Goal: Transaction & Acquisition: Purchase product/service

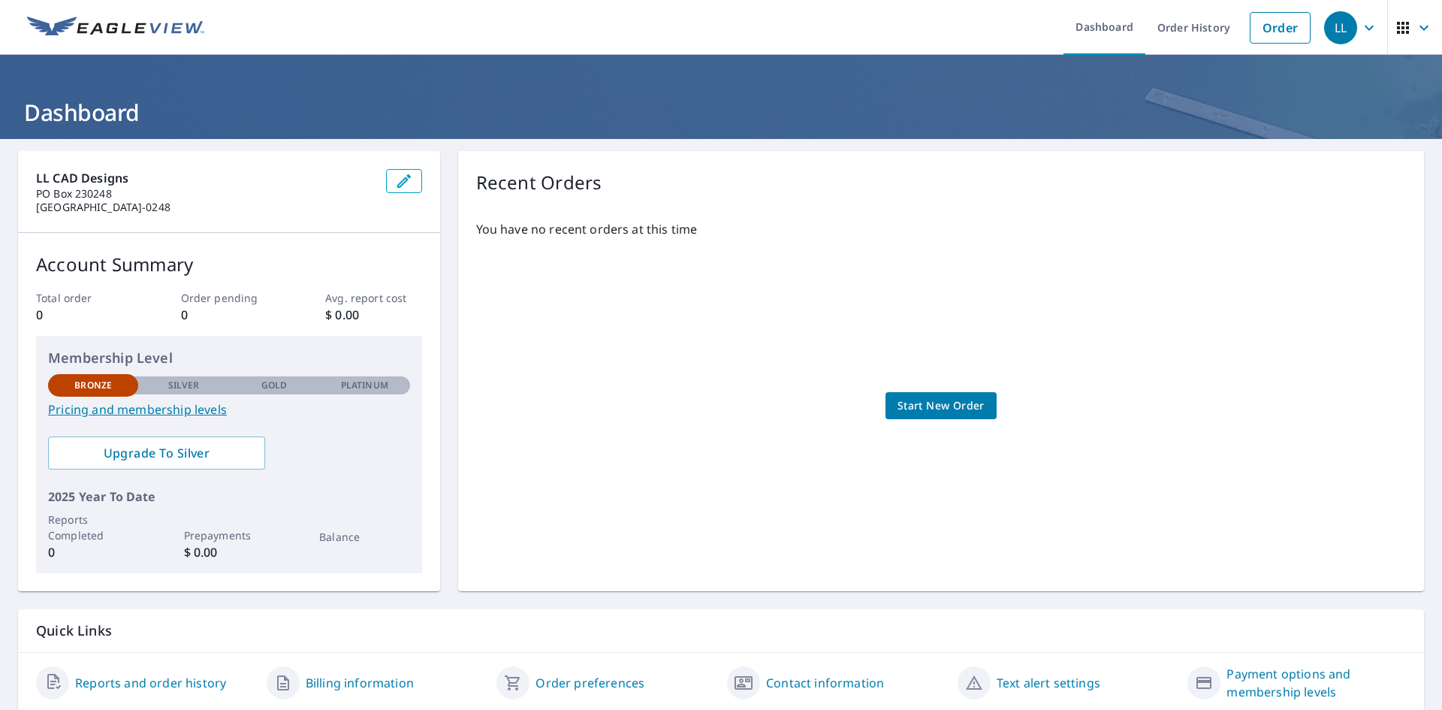
click at [912, 402] on span "Start New Order" at bounding box center [940, 406] width 87 height 19
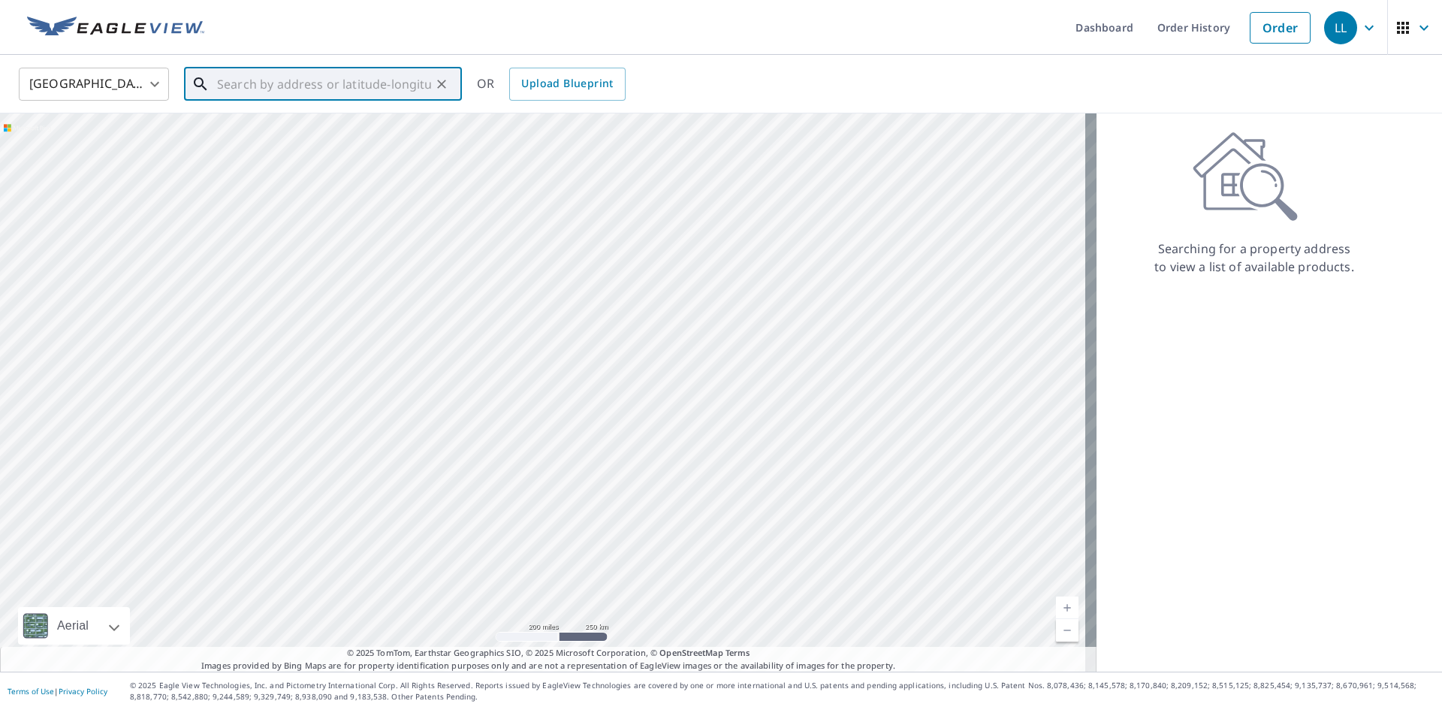
paste input "[STREET_ADDRESS][PERSON_NAME]"
click at [273, 140] on p "[PERSON_NAME], CA 95694" at bounding box center [332, 144] width 236 height 15
type input "[STREET_ADDRESS][PERSON_NAME]"
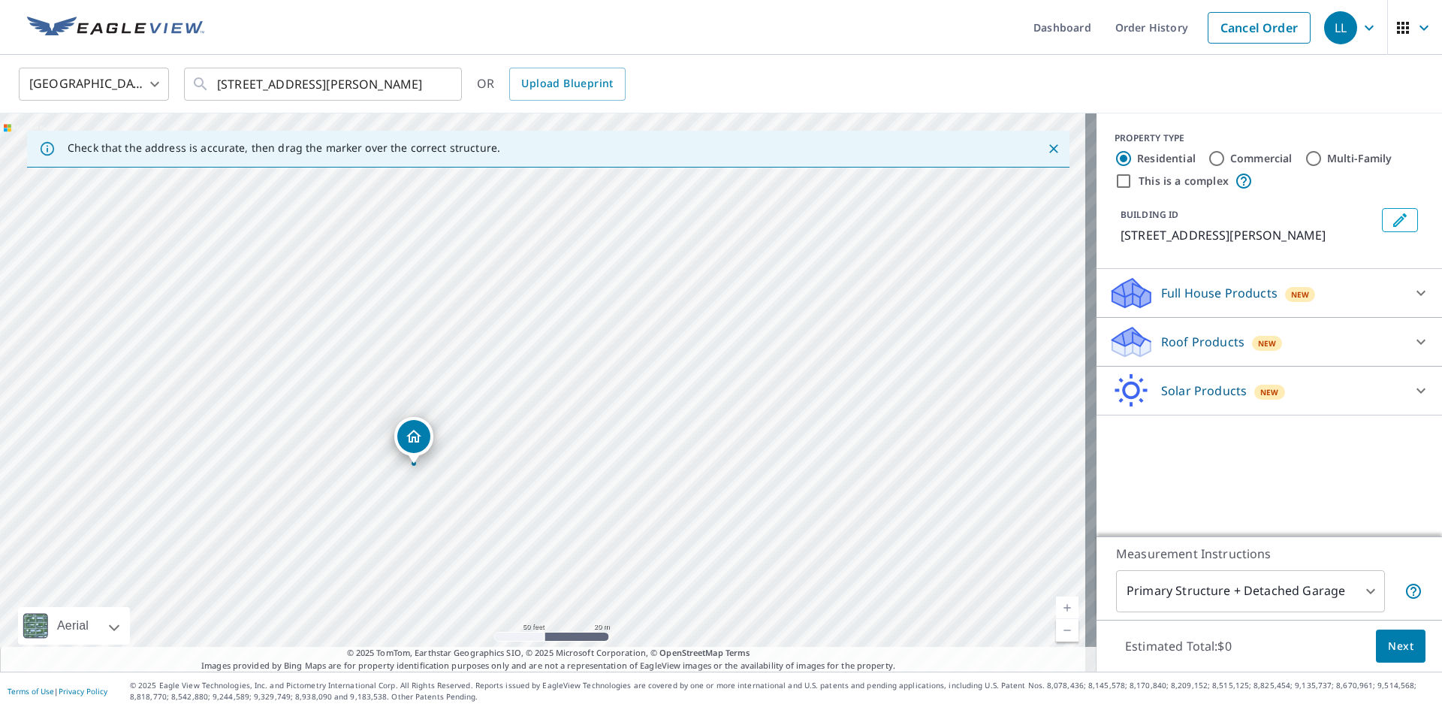
drag, startPoint x: 695, startPoint y: 416, endPoint x: 704, endPoint y: 431, distance: 17.5
click at [704, 431] on div "[STREET_ADDRESS][PERSON_NAME]" at bounding box center [548, 392] width 1096 height 558
click at [1049, 151] on icon "Close" at bounding box center [1053, 148] width 9 height 9
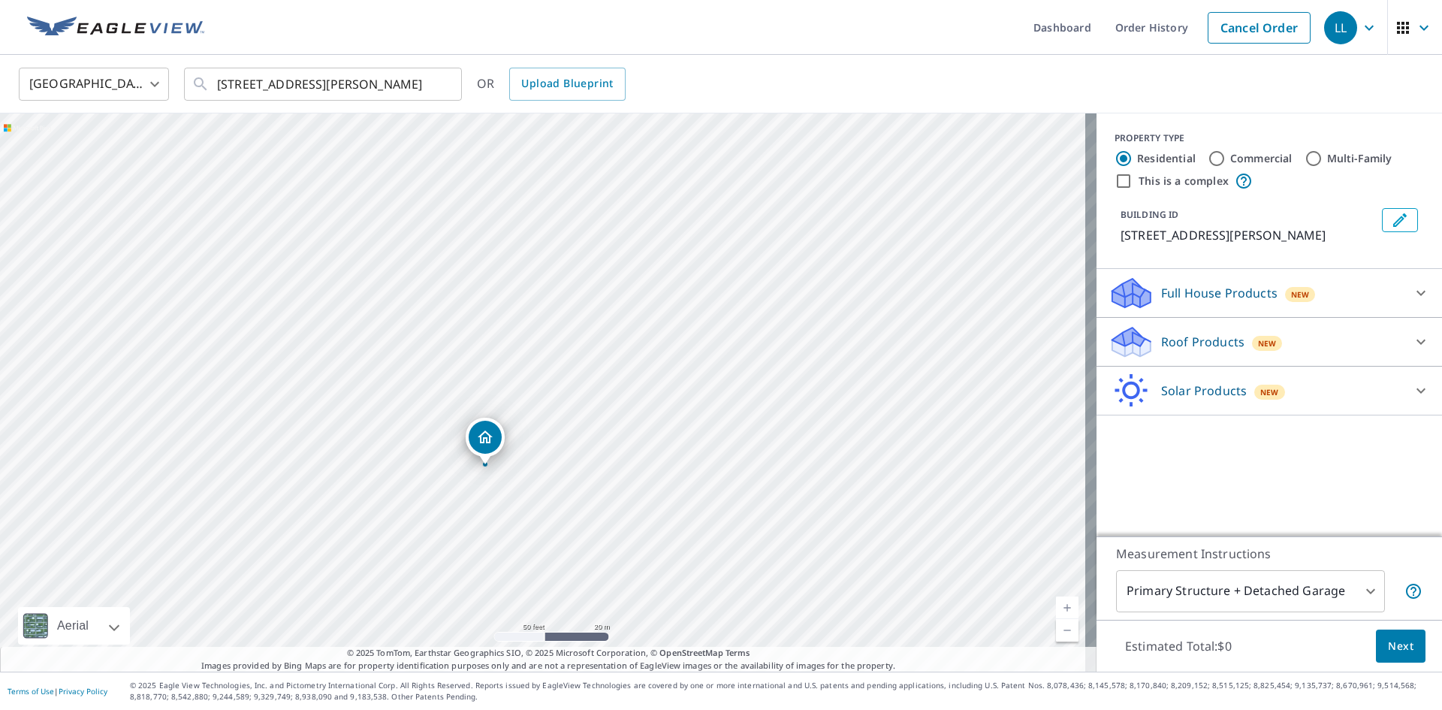
drag, startPoint x: 793, startPoint y: 306, endPoint x: 735, endPoint y: 380, distance: 94.2
click at [735, 380] on div "[STREET_ADDRESS][PERSON_NAME]" at bounding box center [548, 392] width 1096 height 558
drag, startPoint x: 483, startPoint y: 441, endPoint x: 662, endPoint y: 339, distance: 206.5
drag, startPoint x: 535, startPoint y: 472, endPoint x: 572, endPoint y: 375, distance: 102.9
click at [572, 375] on div "[STREET_ADDRESS][PERSON_NAME]" at bounding box center [548, 392] width 1096 height 558
